Goal: Download file/media

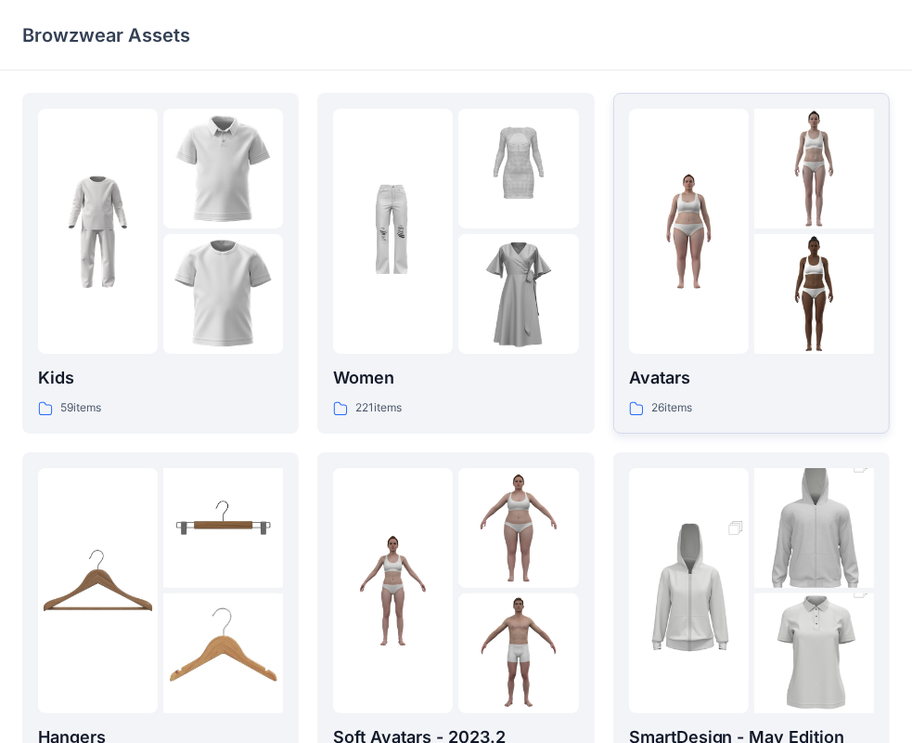
click at [747, 149] on div at bounding box center [689, 231] width 120 height 245
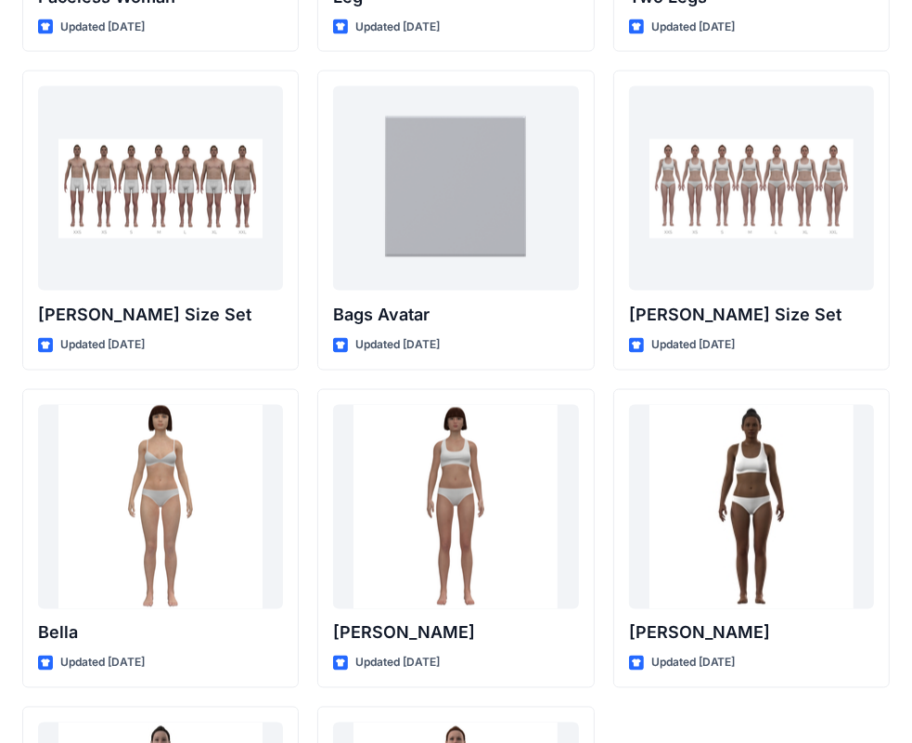
scroll to position [1898, 0]
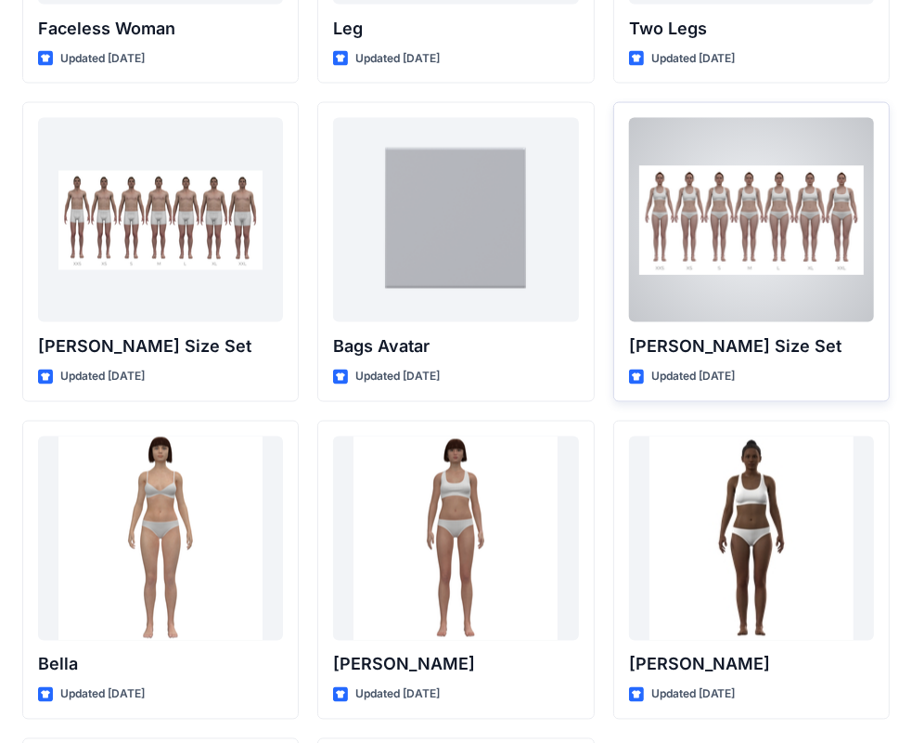
click at [719, 142] on div at bounding box center [751, 220] width 245 height 204
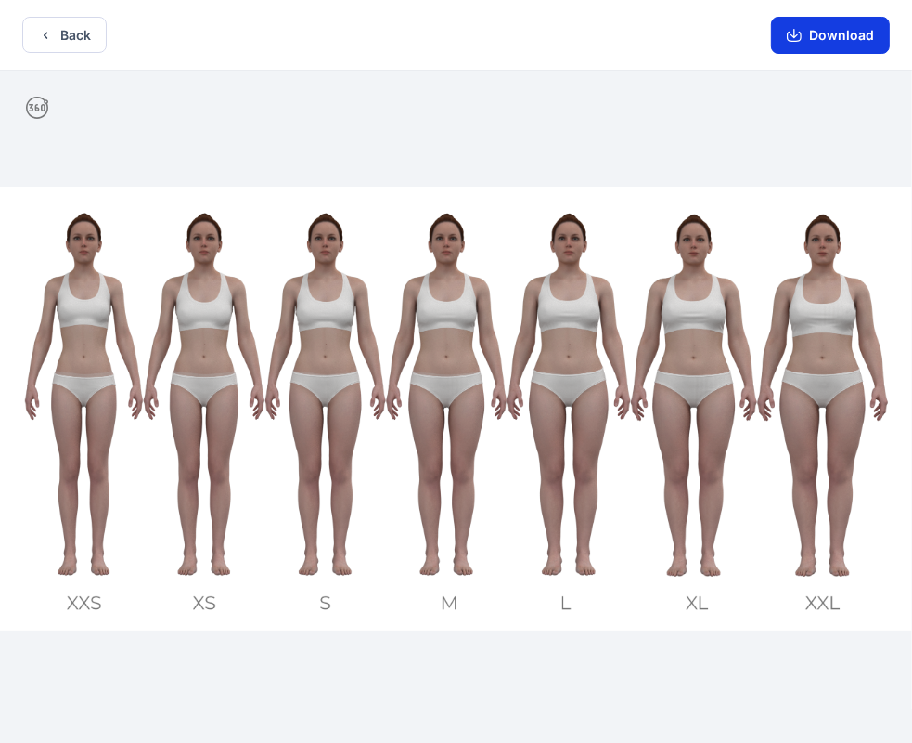
click at [832, 29] on button "Download" at bounding box center [830, 35] width 119 height 37
click at [829, 38] on button "Download" at bounding box center [830, 35] width 119 height 37
click at [63, 33] on button "Back" at bounding box center [64, 35] width 84 height 36
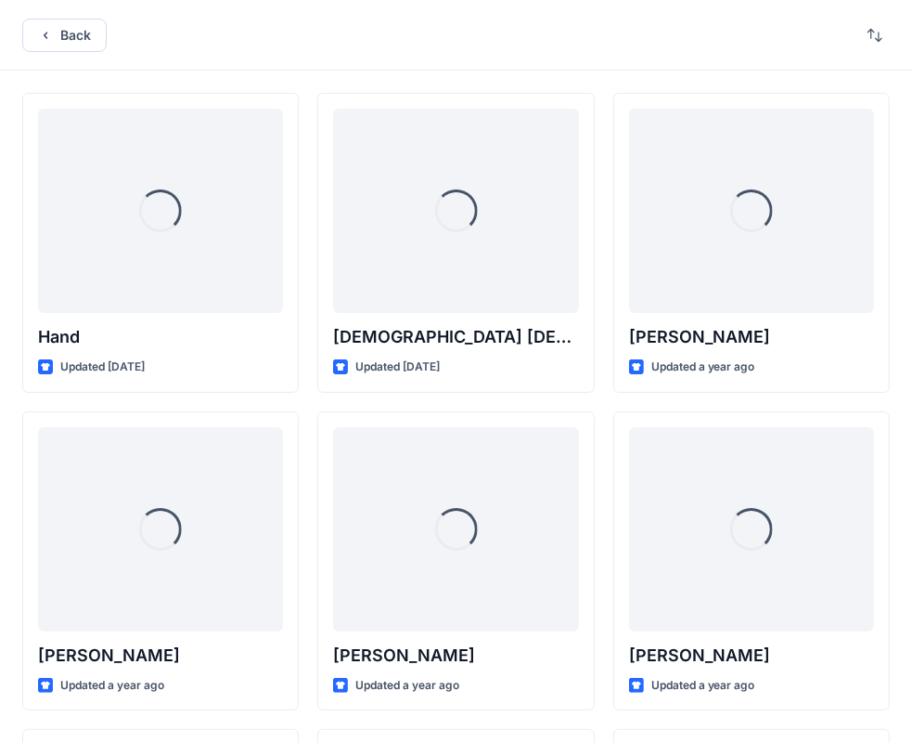
scroll to position [1898, 0]
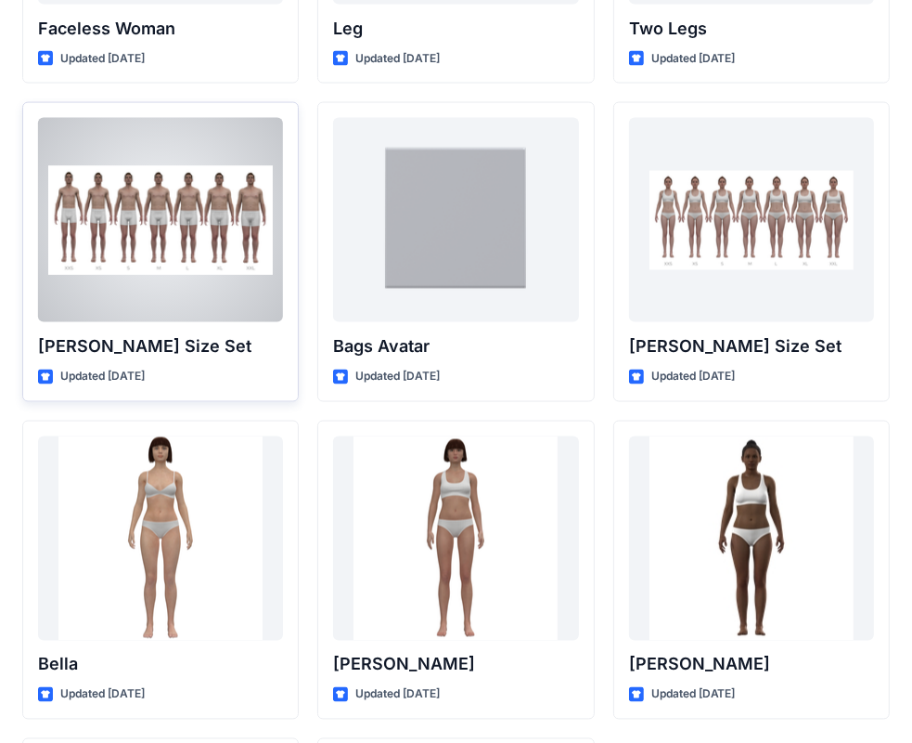
click at [196, 244] on div at bounding box center [160, 220] width 245 height 204
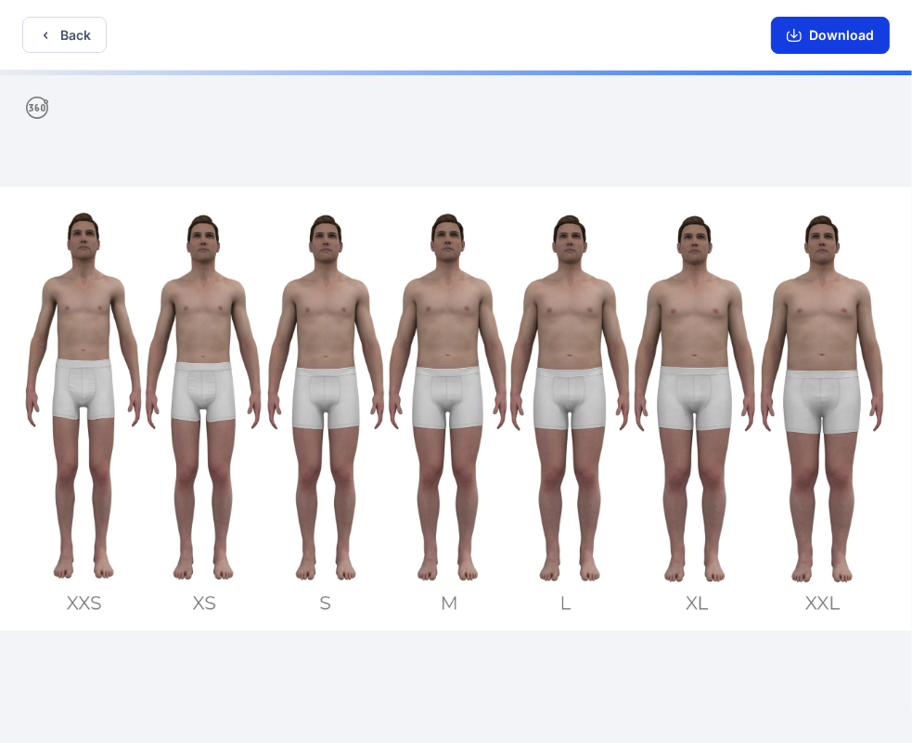
click at [813, 28] on button "Download" at bounding box center [830, 35] width 119 height 37
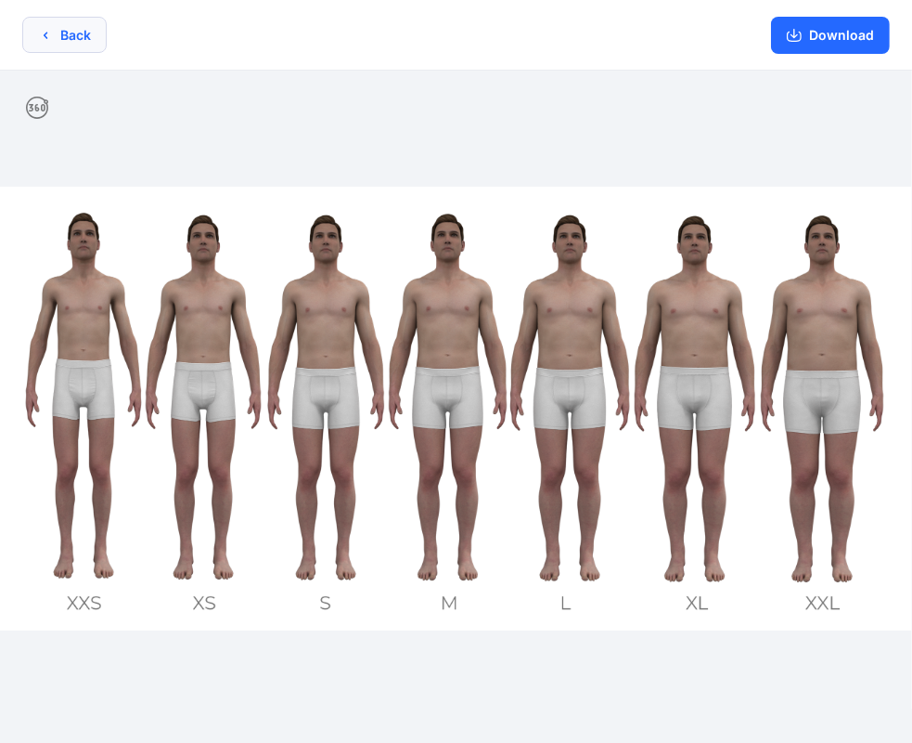
click at [48, 25] on button "Back" at bounding box center [64, 35] width 84 height 36
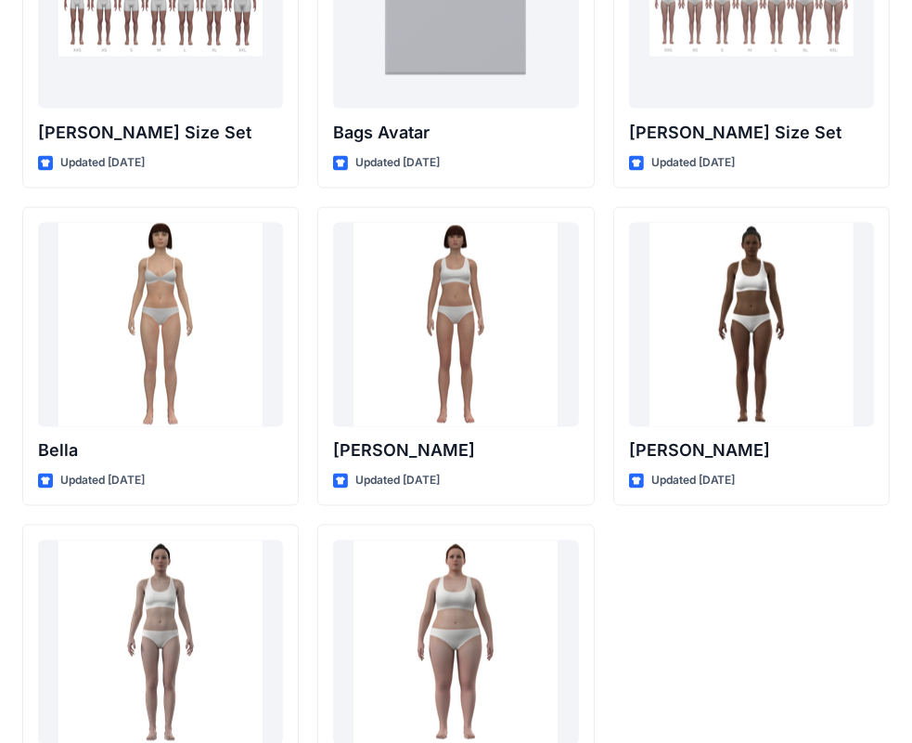
scroll to position [2212, 0]
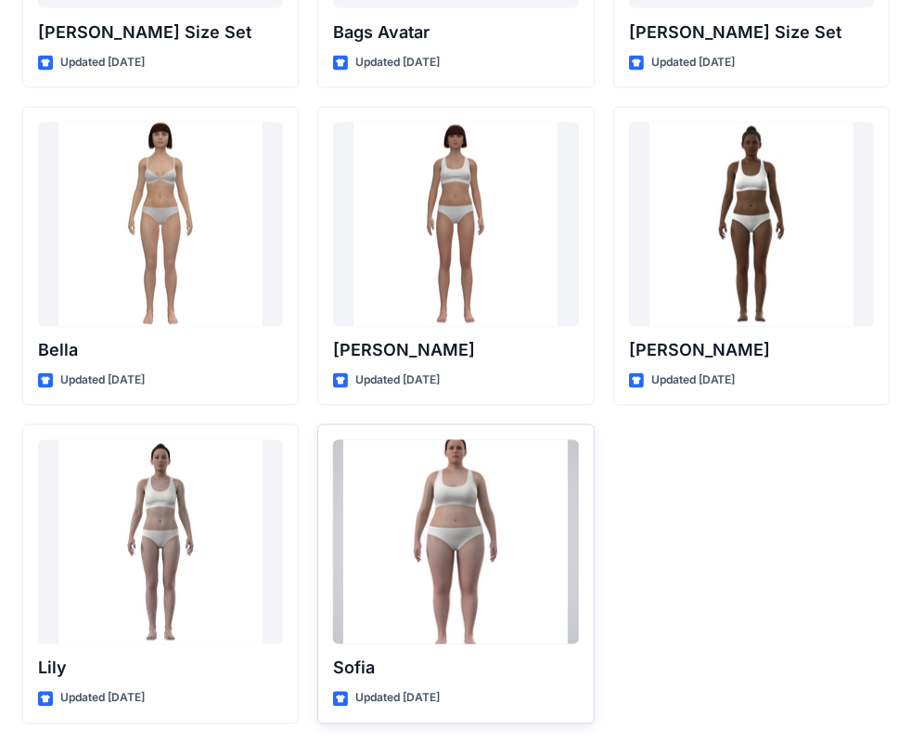
click at [373, 647] on div "[GEOGRAPHIC_DATA] Updated [DATE]" at bounding box center [455, 574] width 277 height 300
click at [405, 598] on div at bounding box center [455, 542] width 245 height 204
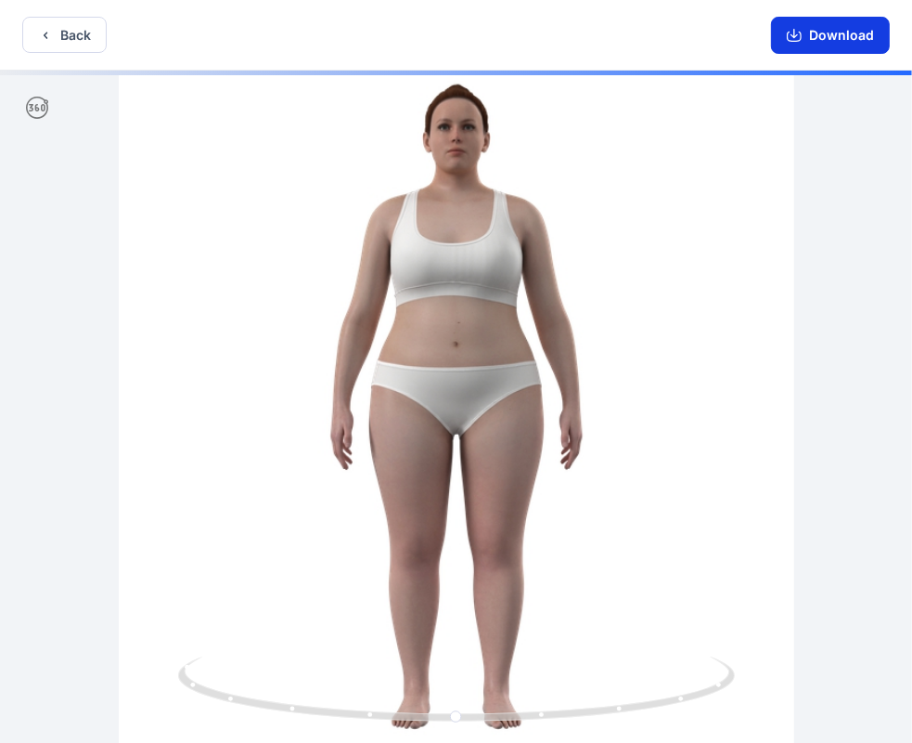
click at [836, 35] on button "Download" at bounding box center [830, 35] width 119 height 37
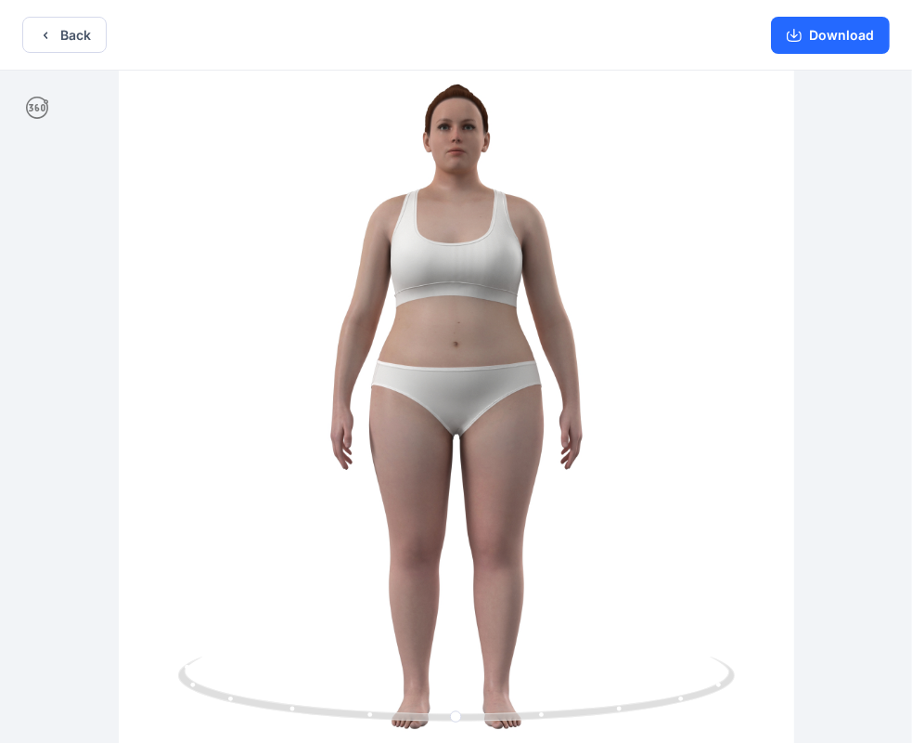
drag, startPoint x: 91, startPoint y: 30, endPoint x: 383, endPoint y: 360, distance: 441.3
click at [383, 360] on div "Back Download Version History" at bounding box center [456, 373] width 912 height 746
click at [36, 39] on button "Back" at bounding box center [64, 35] width 84 height 36
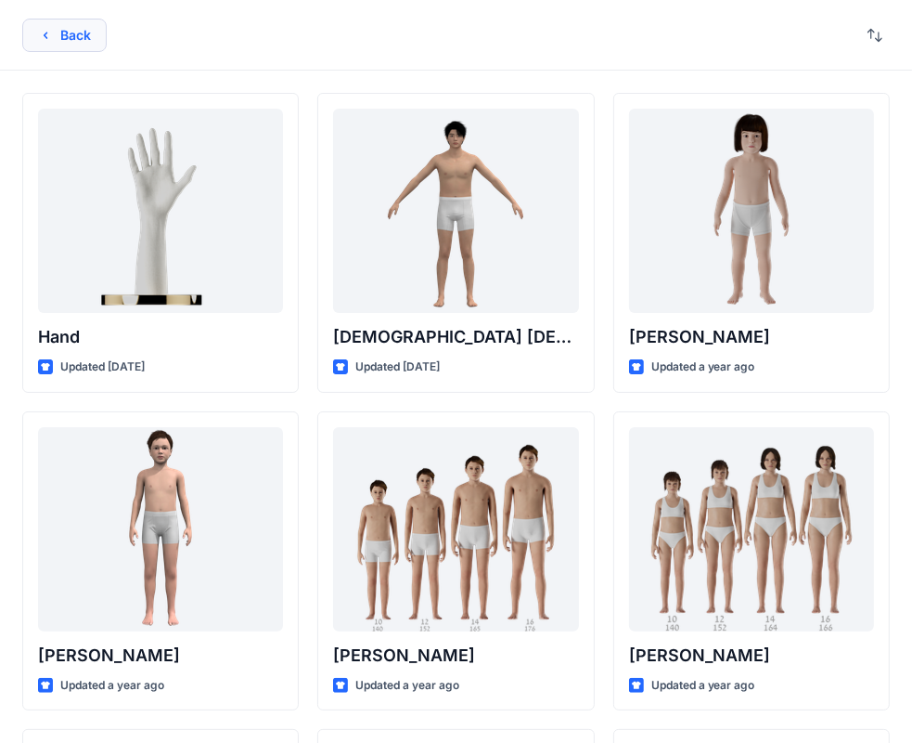
click at [85, 33] on button "Back" at bounding box center [64, 35] width 84 height 33
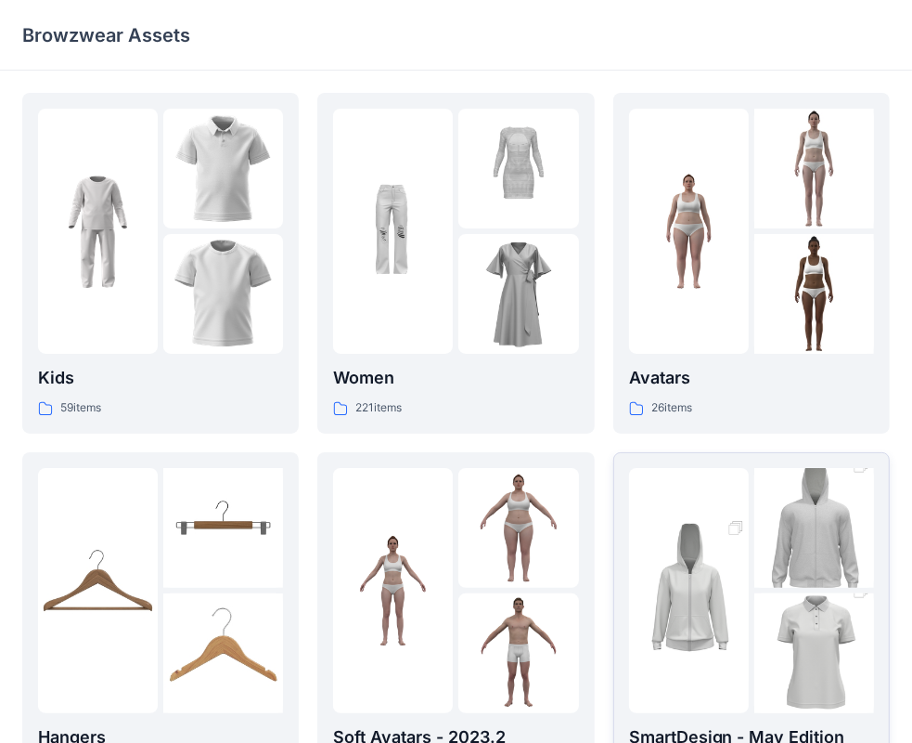
click at [692, 590] on img at bounding box center [689, 590] width 120 height 180
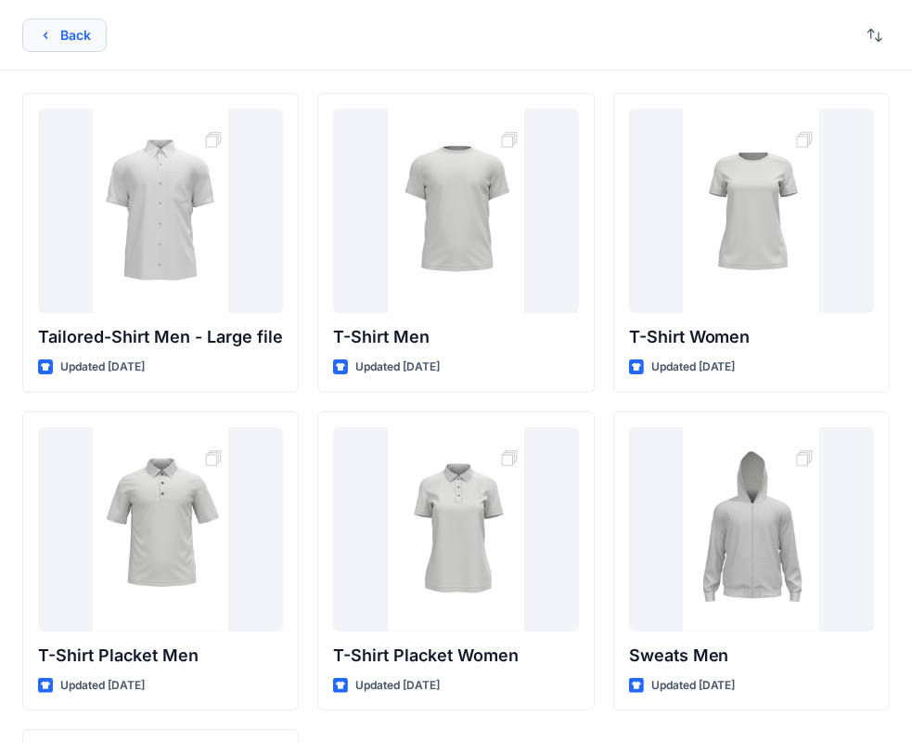
drag, startPoint x: 39, startPoint y: 16, endPoint x: 39, endPoint y: 33, distance: 17.6
click at [39, 33] on div "Back" at bounding box center [456, 35] width 912 height 71
click at [39, 33] on icon "button" at bounding box center [45, 35] width 15 height 15
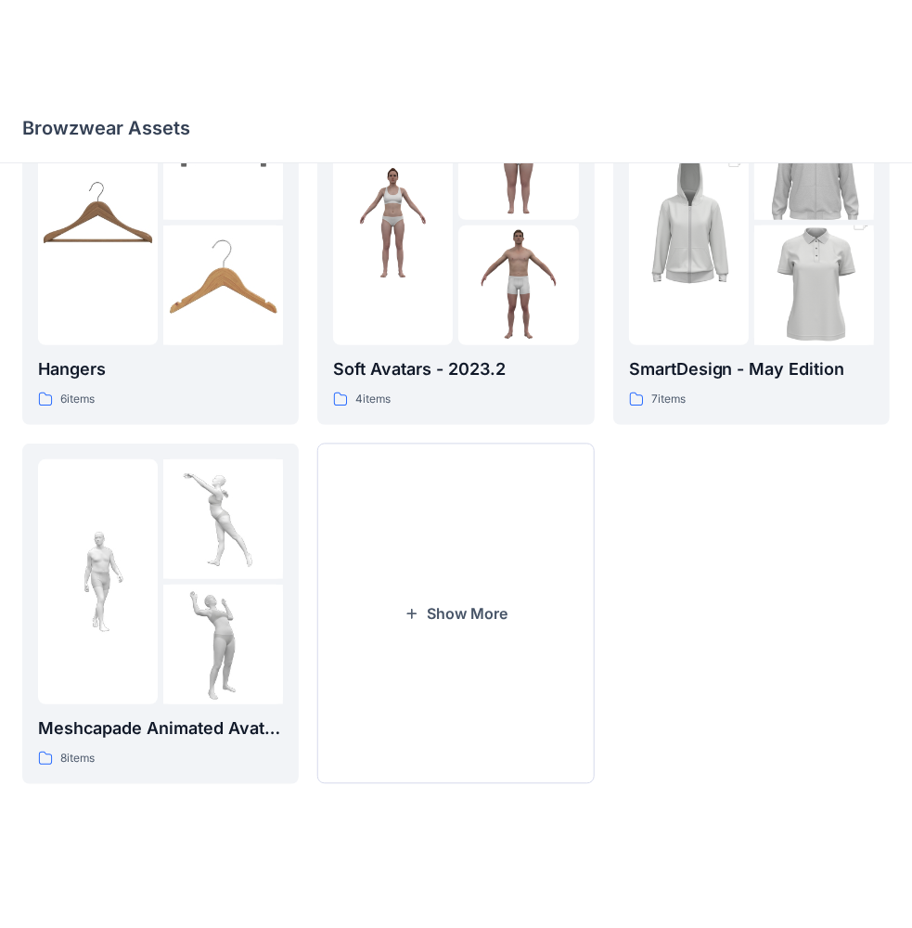
scroll to position [275, 0]
